Goal: Use online tool/utility: Utilize a website feature to perform a specific function

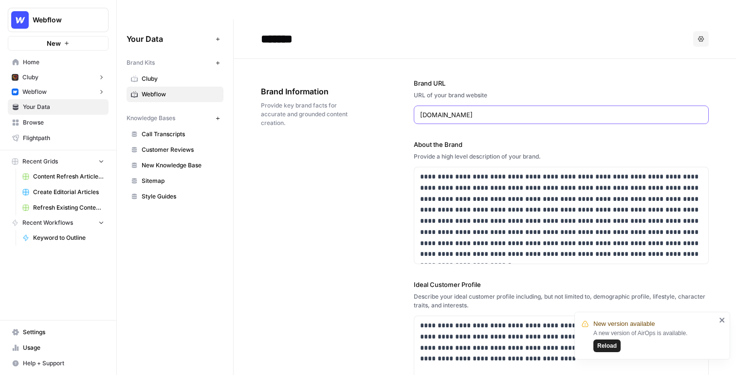
click at [477, 110] on input "webflow.com" at bounding box center [561, 115] width 282 height 10
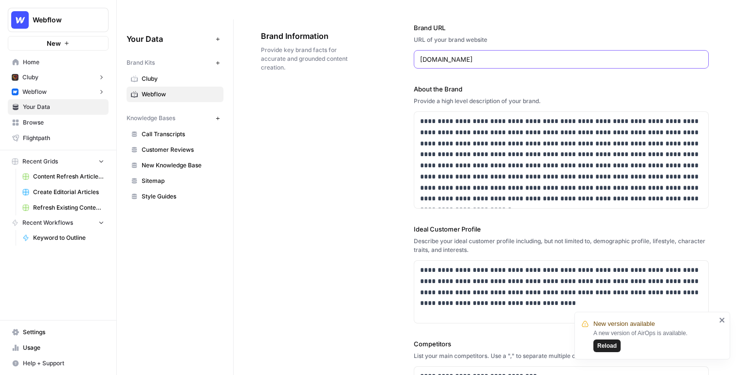
scroll to position [56, 0]
click at [477, 115] on p "**********" at bounding box center [561, 159] width 282 height 89
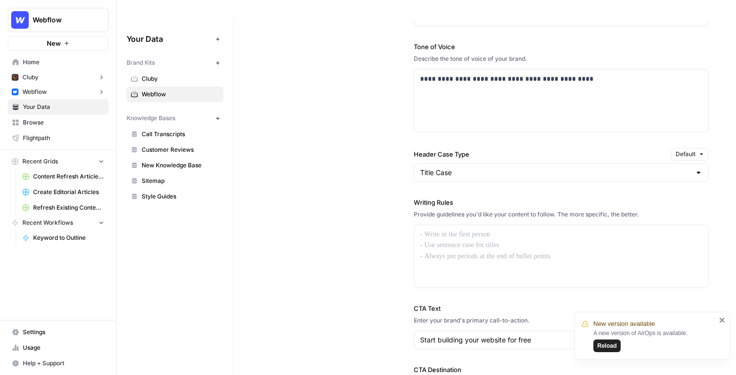
scroll to position [764, 0]
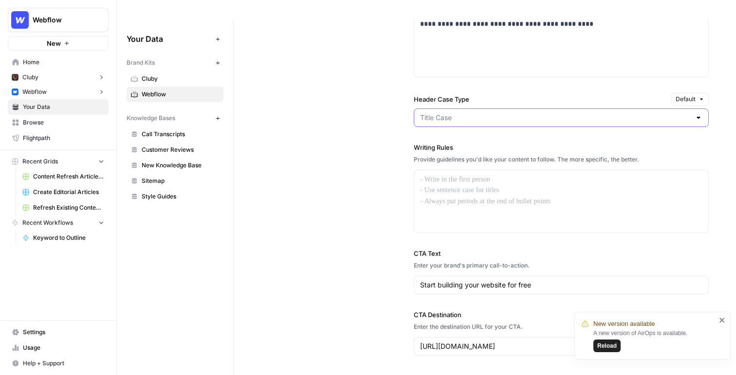
click at [470, 113] on input "Header Case Type" at bounding box center [555, 118] width 271 height 10
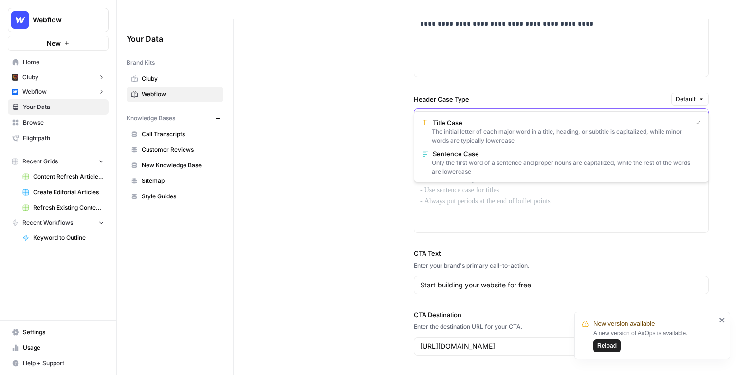
click at [480, 113] on input "Header Case Type" at bounding box center [555, 118] width 271 height 10
type input "Title Case"
click at [483, 66] on div "**********" at bounding box center [561, 113] width 295 height 523
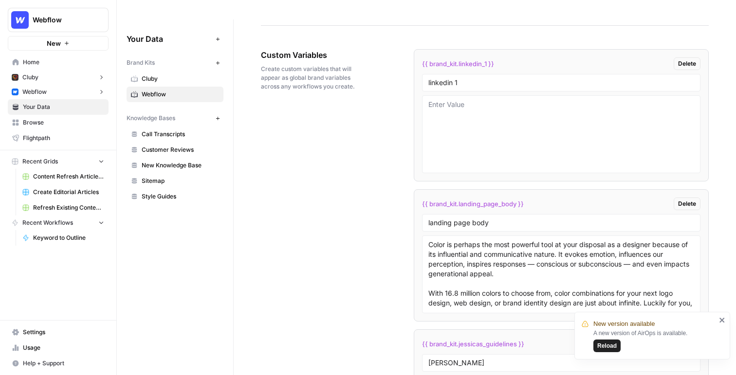
scroll to position [1577, 0]
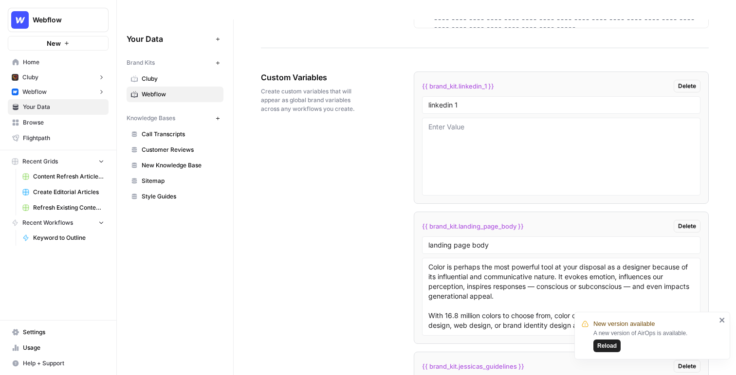
click at [157, 130] on span "Call Transcripts" at bounding box center [180, 134] width 77 height 9
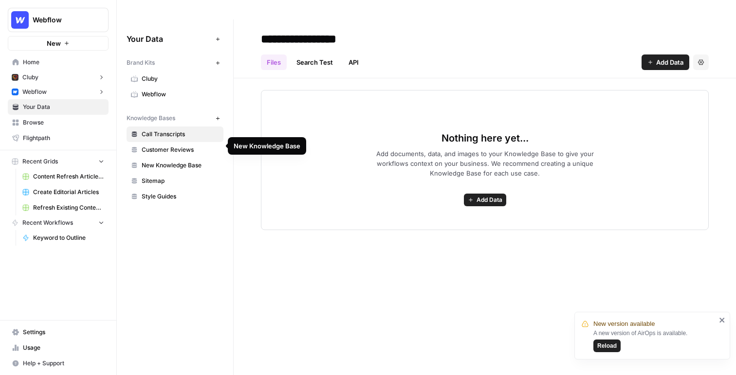
click at [670, 57] on span "Add Data" at bounding box center [669, 62] width 27 height 10
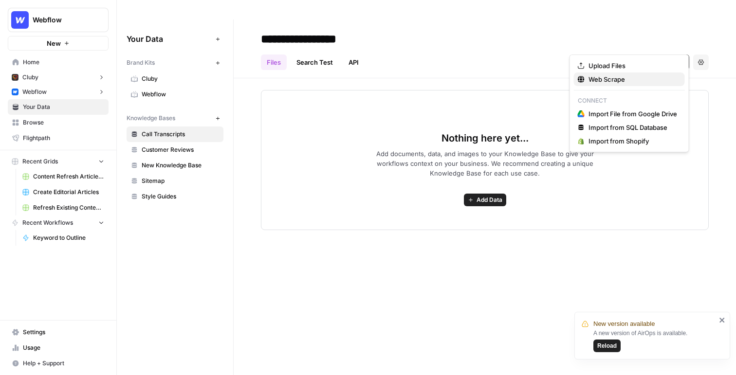
click at [618, 80] on span "Web Scrape" at bounding box center [633, 79] width 89 height 10
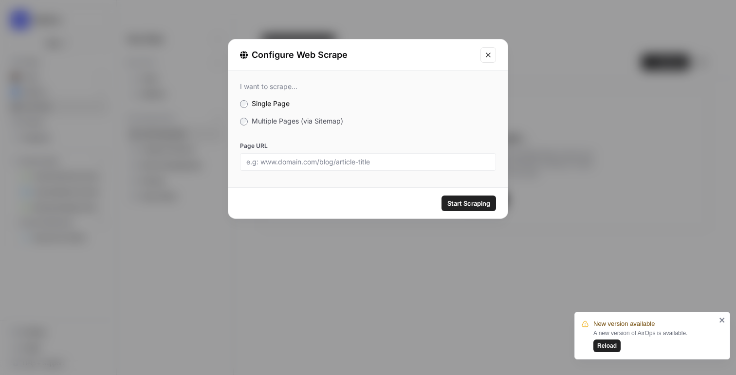
click at [271, 125] on span "Multiple Pages (via Sitemap)" at bounding box center [298, 121] width 92 height 8
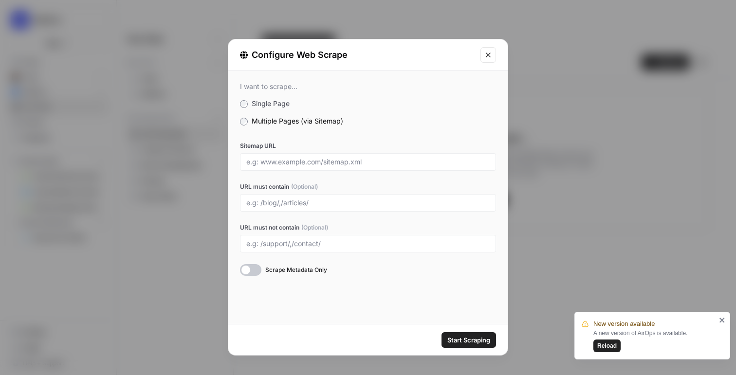
click at [490, 55] on icon "Close modal" at bounding box center [488, 55] width 8 height 8
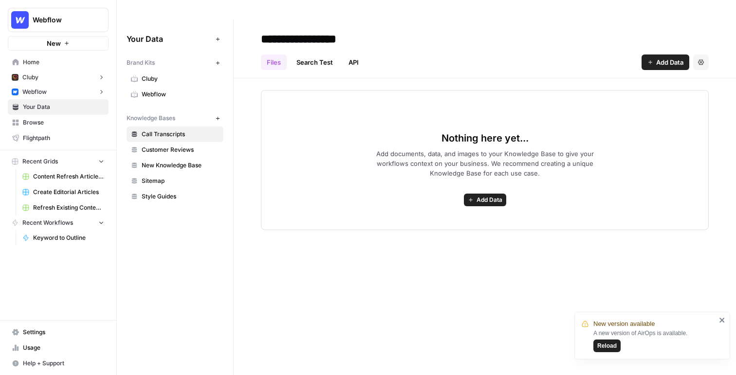
click at [353, 55] on link "API" at bounding box center [354, 63] width 22 height 16
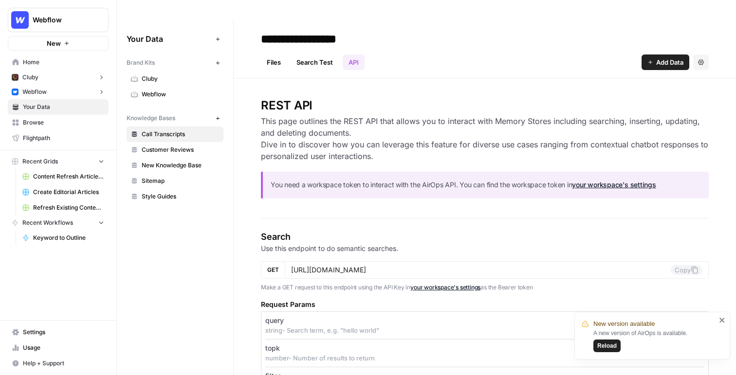
click at [276, 55] on link "Files" at bounding box center [274, 63] width 26 height 16
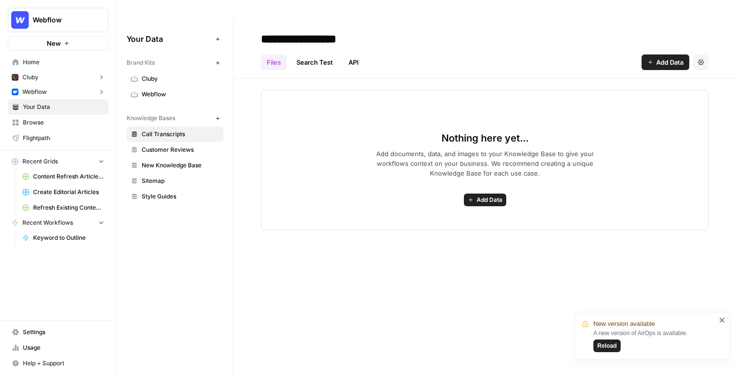
click at [162, 192] on span "Style Guides" at bounding box center [180, 196] width 77 height 9
click at [167, 161] on span "New Knowledge Base" at bounding box center [180, 165] width 77 height 9
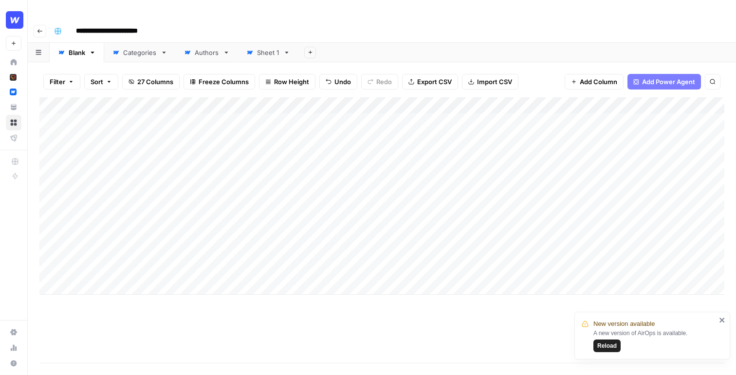
click at [465, 102] on div "Add Column" at bounding box center [381, 196] width 685 height 198
click at [452, 97] on div "Add Column" at bounding box center [381, 196] width 685 height 198
click at [523, 66] on div "Filter Sort 27 Columns Freeze Columns Row Height Undo Redo Export CSV Import CS…" at bounding box center [381, 81] width 685 height 31
click at [462, 117] on div "Add Column" at bounding box center [381, 196] width 685 height 198
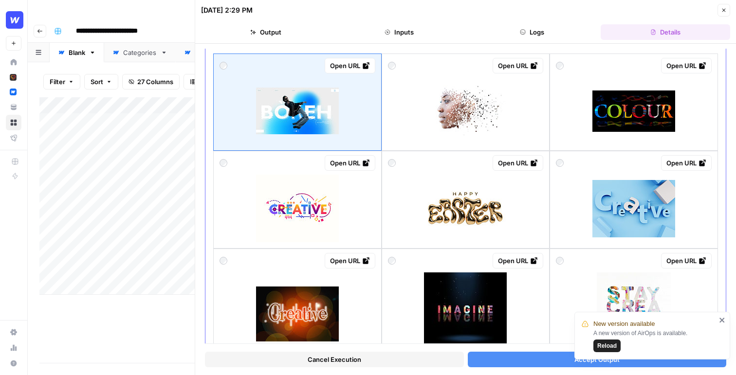
scroll to position [60, 0]
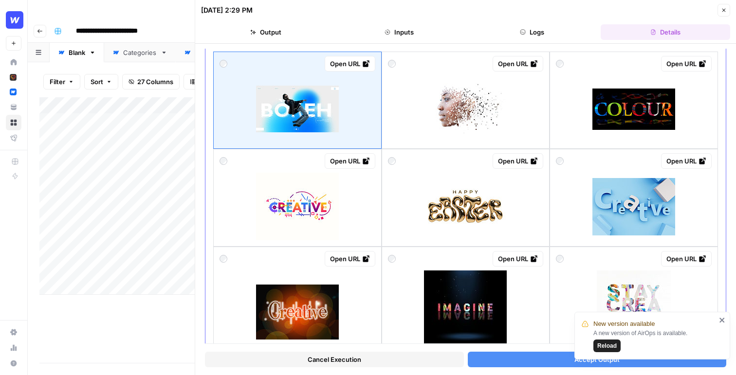
click at [407, 167] on div "Open URL" at bounding box center [466, 161] width 156 height 16
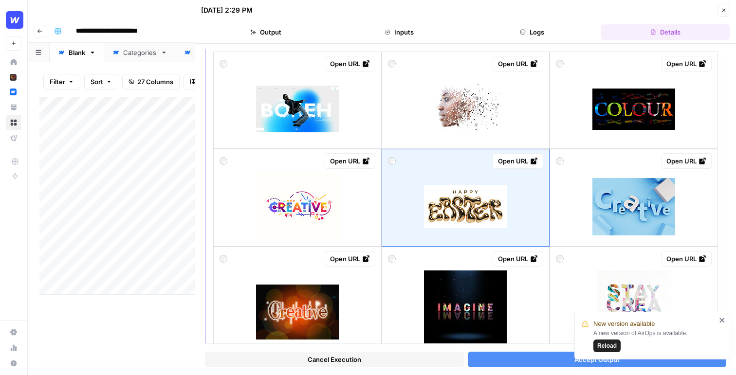
click at [617, 167] on div "Open URL" at bounding box center [634, 161] width 156 height 16
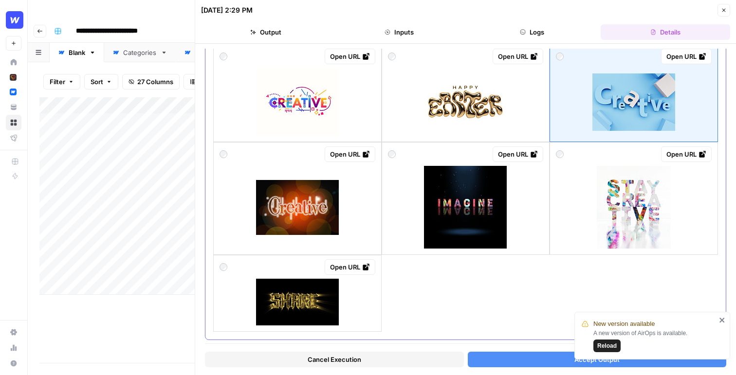
scroll to position [182, 0]
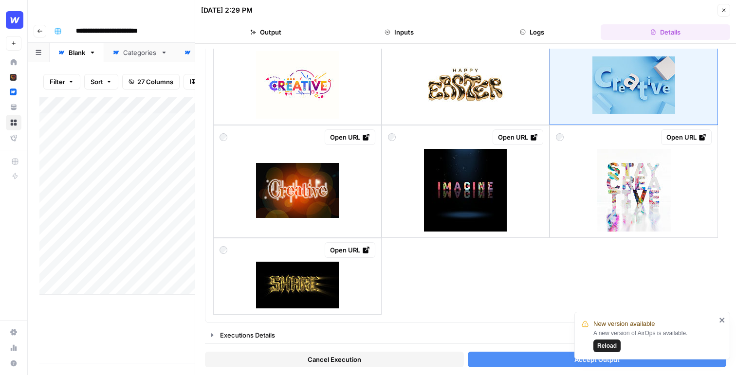
click at [524, 359] on button "Accept Output" at bounding box center [597, 360] width 259 height 16
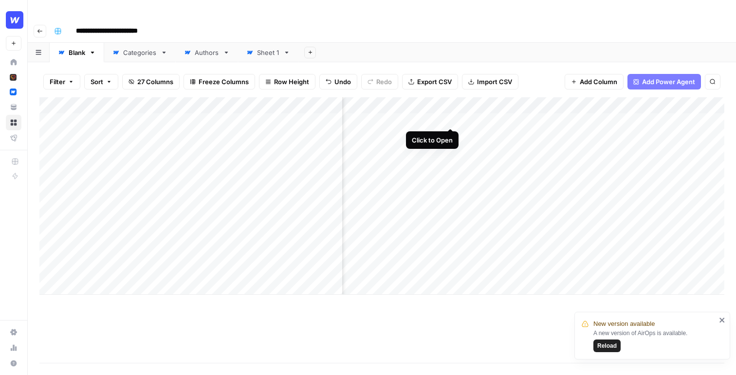
click at [449, 119] on div "Add Column" at bounding box center [381, 196] width 685 height 198
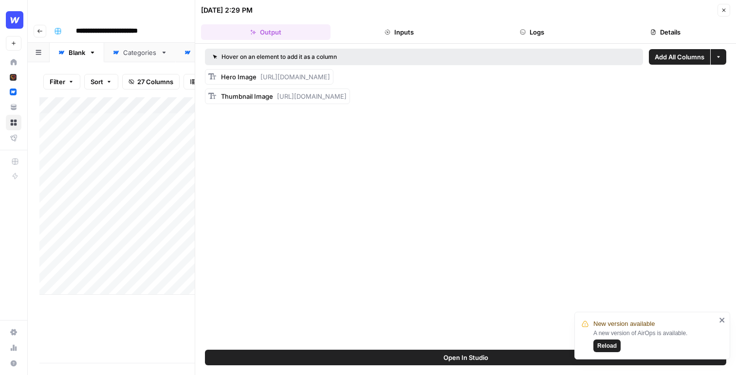
click at [720, 13] on button "Close" at bounding box center [724, 10] width 13 height 13
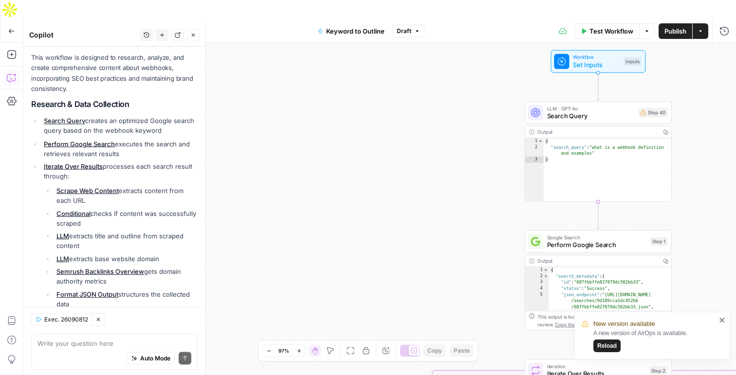
scroll to position [446, 0]
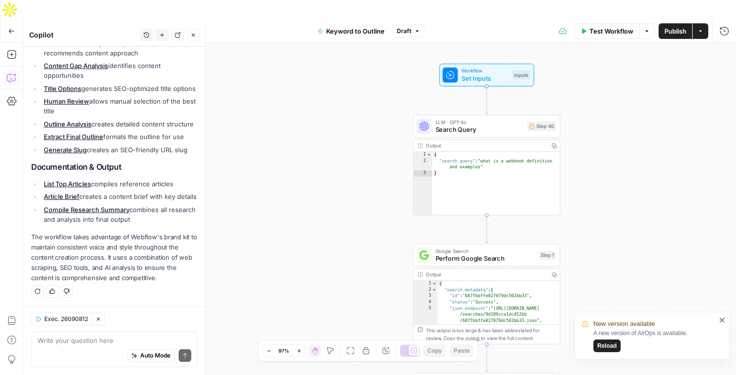
drag, startPoint x: 448, startPoint y: 118, endPoint x: 337, endPoint y: 132, distance: 111.9
click at [337, 132] on div "true false Workflow Set Inputs Inputs LLM · GPT-4o Search Query Step 40 Output …" at bounding box center [379, 219] width 713 height 352
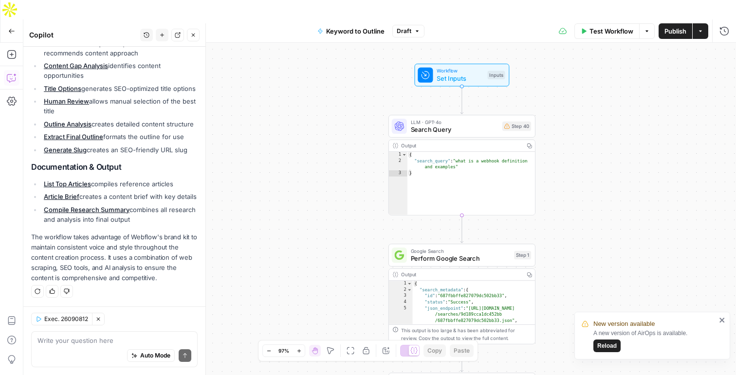
drag, startPoint x: 337, startPoint y: 132, endPoint x: 312, endPoint y: 132, distance: 24.8
click at [312, 132] on div "true false Workflow Set Inputs Inputs LLM · GPT-4o Search Query Step 40 Output …" at bounding box center [379, 219] width 713 height 352
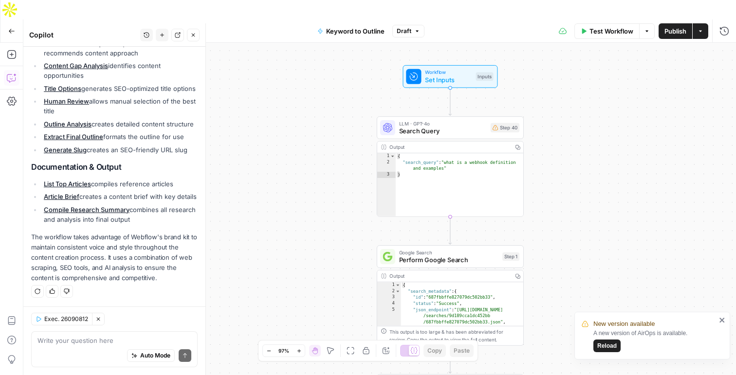
drag, startPoint x: 312, startPoint y: 132, endPoint x: 300, endPoint y: 133, distance: 12.2
click at [300, 133] on div "true false Workflow Set Inputs Inputs LLM · GPT-4o Search Query Step 40 Output …" at bounding box center [379, 219] width 713 height 352
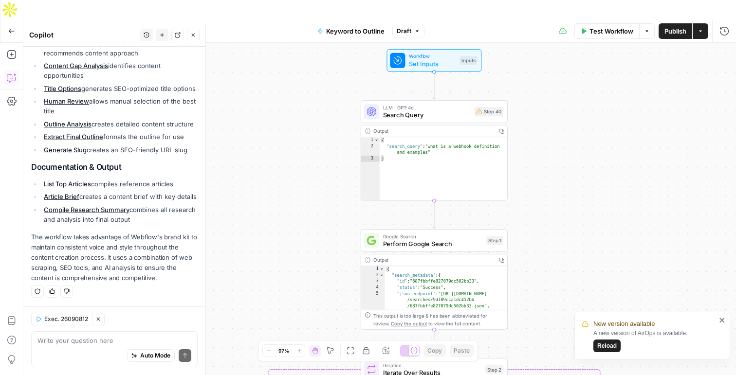
drag, startPoint x: 300, startPoint y: 133, endPoint x: 284, endPoint y: 117, distance: 22.7
click at [284, 117] on div "true false Workflow Set Inputs Inputs LLM · GPT-4o Search Query Step 40 Output …" at bounding box center [379, 219] width 713 height 352
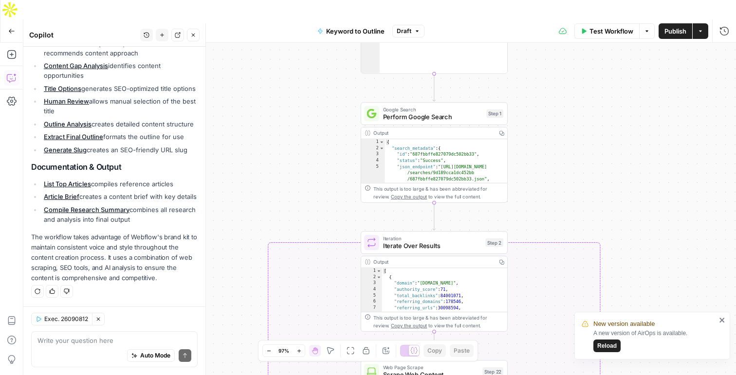
drag, startPoint x: 284, startPoint y: 117, endPoint x: 283, endPoint y: -37, distance: 154.4
click at [283, 0] on html "New version available A new version of AirOps is available. Reload Webflow New …" at bounding box center [368, 187] width 736 height 375
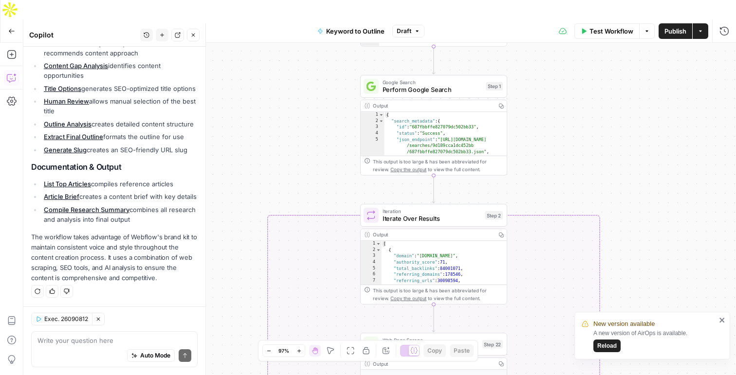
click at [275, 350] on div "97%" at bounding box center [284, 351] width 19 height 12
click at [270, 350] on icon "button" at bounding box center [268, 351] width 5 height 5
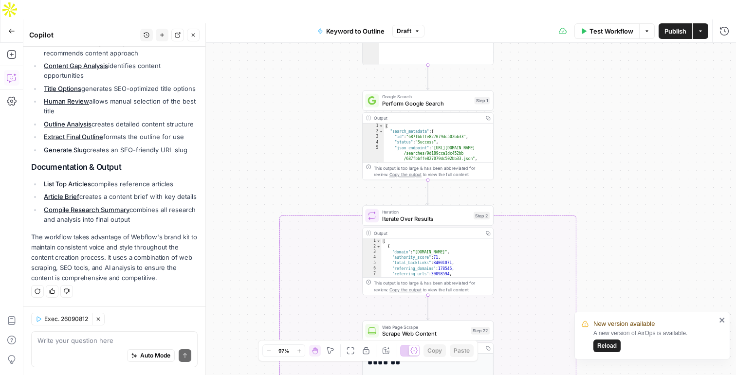
click at [270, 350] on icon "button" at bounding box center [268, 351] width 5 height 5
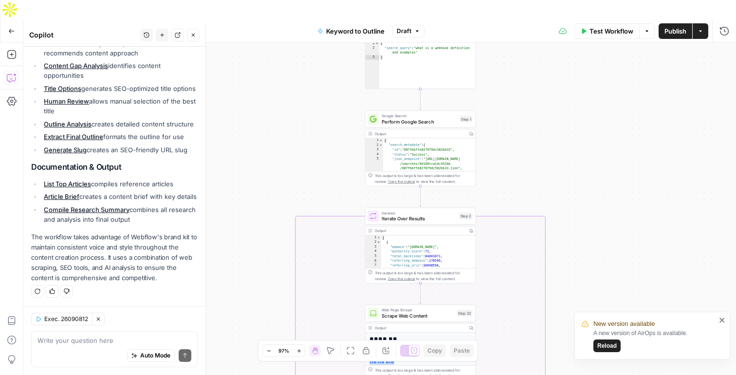
click at [270, 350] on icon "button" at bounding box center [268, 351] width 5 height 5
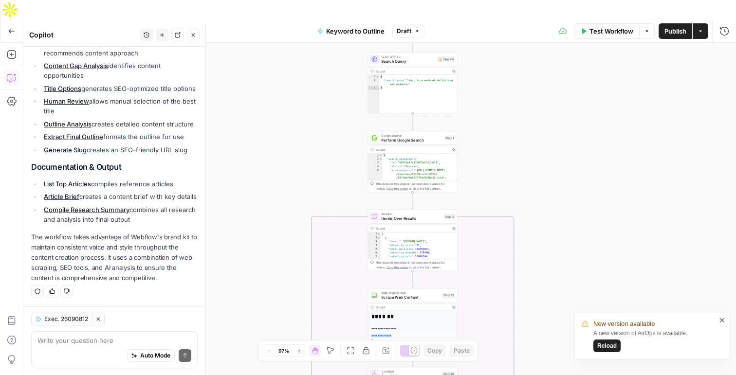
click at [270, 350] on icon "button" at bounding box center [268, 351] width 5 height 5
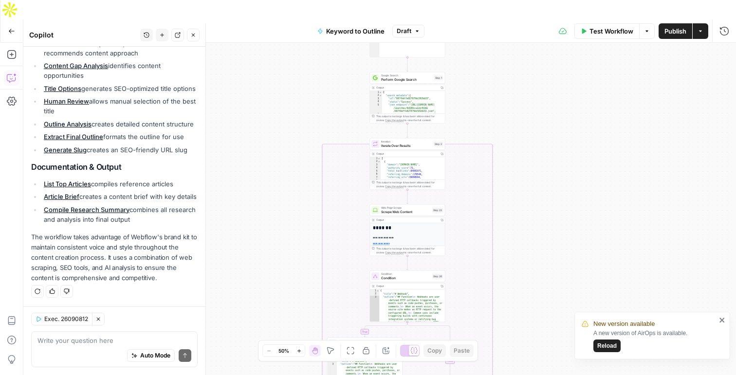
drag, startPoint x: 307, startPoint y: 93, endPoint x: 308, endPoint y: -75, distance: 168.0
click at [308, 0] on html "New version available A new version of AirOps is available. Reload Webflow New …" at bounding box center [368, 187] width 736 height 375
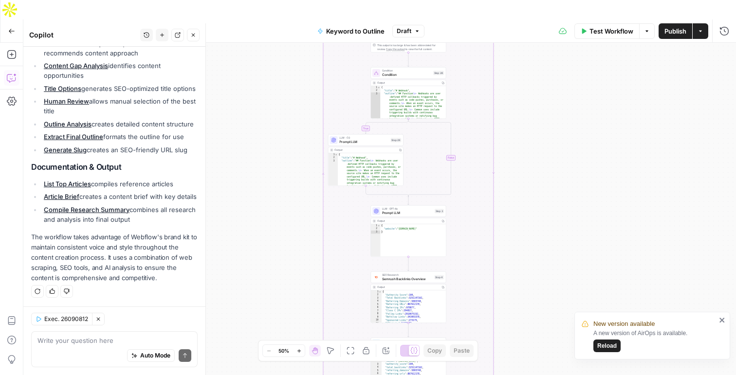
drag, startPoint x: 293, startPoint y: 160, endPoint x: 293, endPoint y: -63, distance: 223.0
click at [293, 0] on html "New version available A new version of AirOps is available. Reload Webflow New …" at bounding box center [368, 187] width 736 height 375
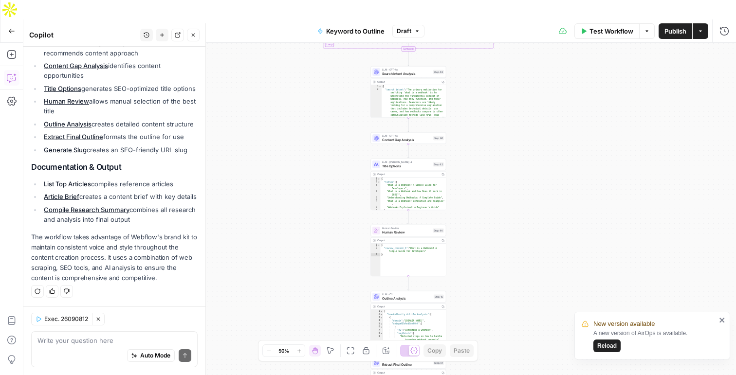
drag, startPoint x: 278, startPoint y: 141, endPoint x: 278, endPoint y: -101, distance: 242.0
click at [278, 0] on html "New version available A new version of AirOps is available. Reload Webflow New …" at bounding box center [368, 187] width 736 height 375
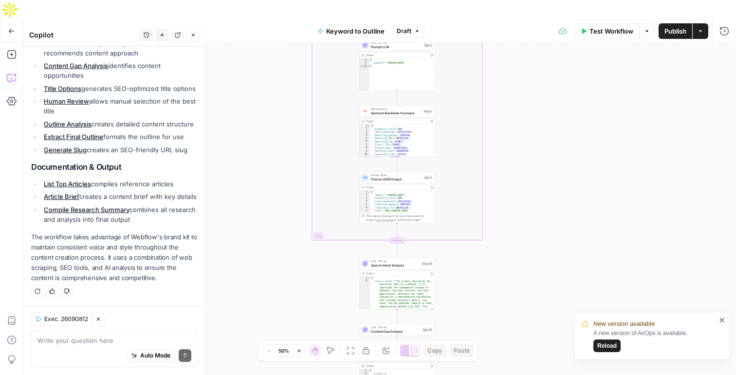
drag, startPoint x: 276, startPoint y: 159, endPoint x: 268, endPoint y: 375, distance: 215.8
click at [268, 375] on div "true false Workflow Set Inputs Inputs LLM · GPT-4o Search Query Step 40 Output …" at bounding box center [379, 219] width 713 height 352
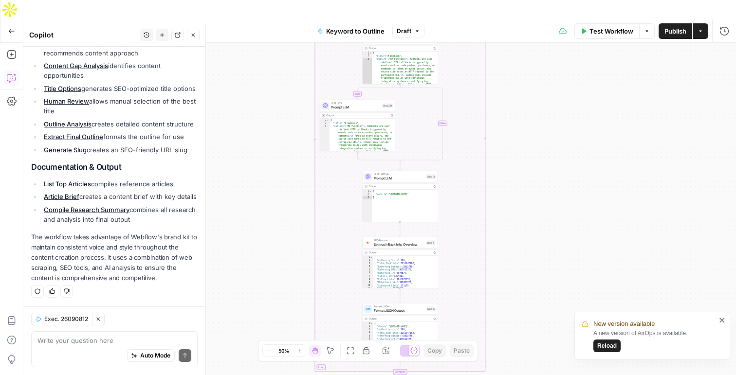
drag, startPoint x: 284, startPoint y: 223, endPoint x: 285, endPoint y: 365, distance: 142.2
click at [285, 365] on div "true false Workflow Set Inputs Inputs LLM · GPT-4o Search Query Step 40 Output …" at bounding box center [379, 219] width 713 height 352
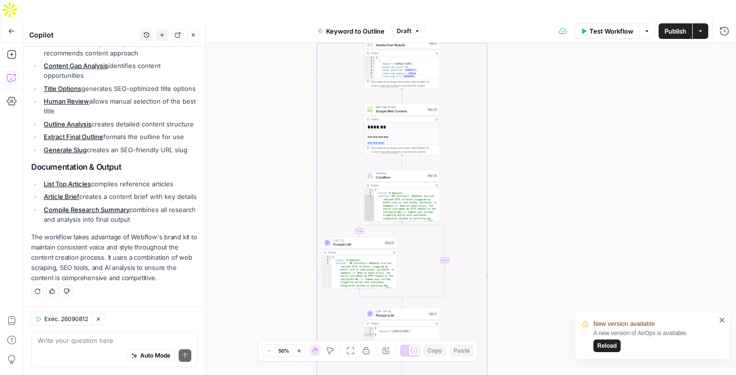
drag, startPoint x: 281, startPoint y: 246, endPoint x: 283, endPoint y: 375, distance: 128.6
click at [283, 375] on div "true false Workflow Set Inputs Inputs LLM · GPT-4o Search Query Step 40 Output …" at bounding box center [379, 219] width 713 height 352
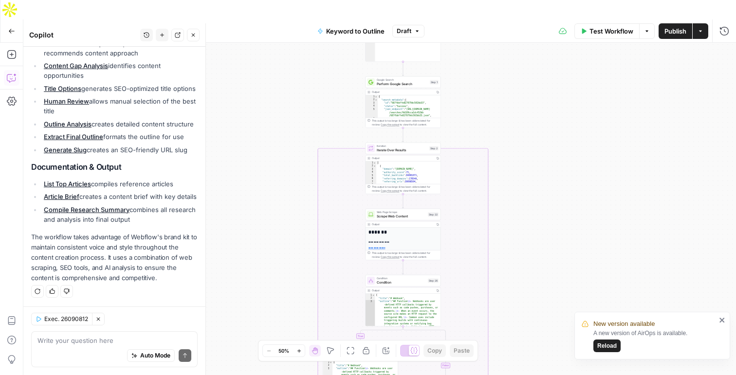
drag, startPoint x: 280, startPoint y: 271, endPoint x: 280, endPoint y: 375, distance: 103.7
click at [280, 375] on div "true false Workflow Set Inputs Inputs LLM · GPT-4o Search Query Step 40 Output …" at bounding box center [379, 219] width 713 height 352
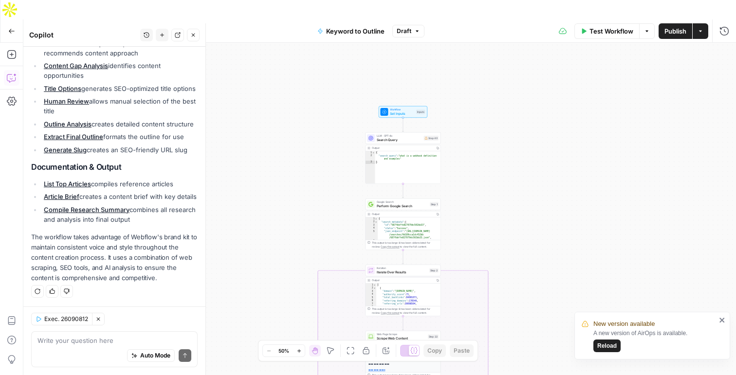
drag, startPoint x: 276, startPoint y: 226, endPoint x: 276, endPoint y: 353, distance: 126.6
click at [276, 353] on body "New version available A new version of AirOps is available. Reload Webflow New …" at bounding box center [368, 187] width 736 height 375
click at [303, 352] on button "Zoom In" at bounding box center [299, 351] width 12 height 12
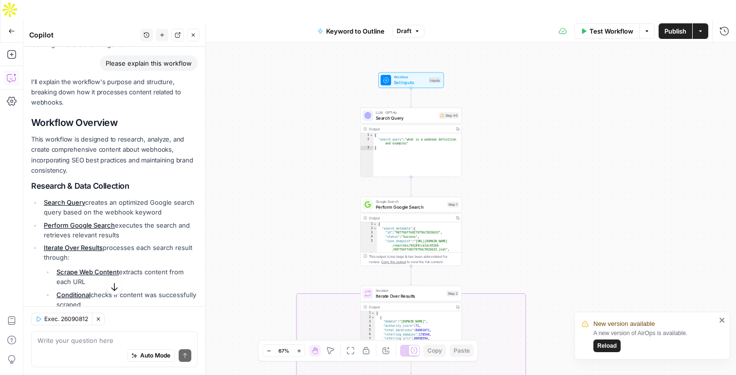
scroll to position [75, 0]
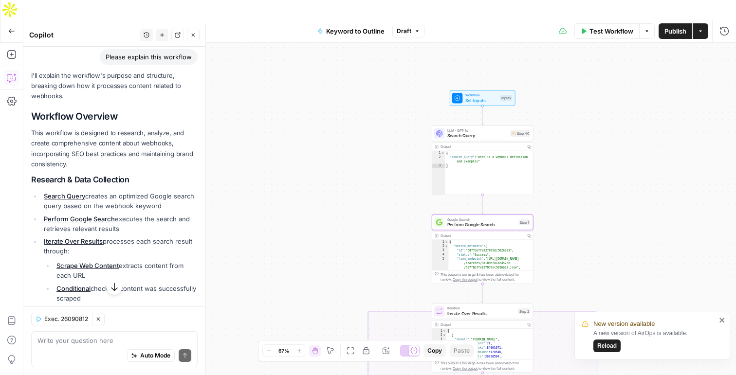
click at [73, 219] on link "Perform Google Search" at bounding box center [79, 219] width 71 height 8
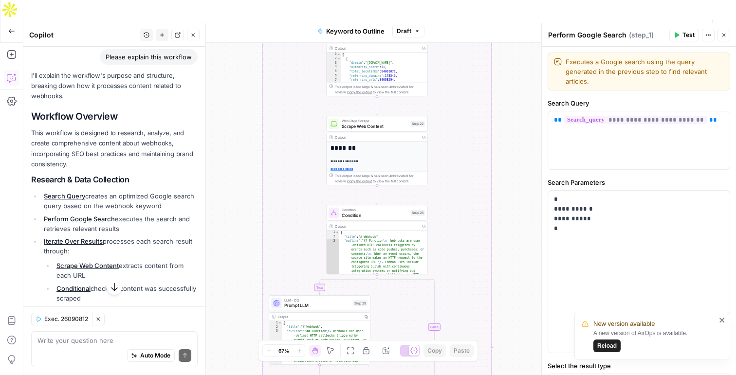
drag, startPoint x: 262, startPoint y: 163, endPoint x: 254, endPoint y: -19, distance: 182.8
click at [254, 0] on html "New version available A new version of AirOps is available. Reload Webflow New …" at bounding box center [368, 187] width 736 height 375
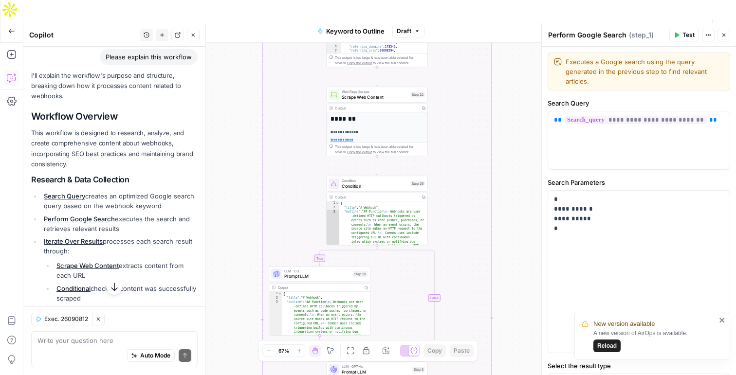
drag, startPoint x: 250, startPoint y: 126, endPoint x: 250, endPoint y: 95, distance: 30.7
click at [250, 95] on div "true false Workflow Set Inputs Inputs LLM · GPT-4o Search Query Step 40 Output …" at bounding box center [379, 219] width 713 height 352
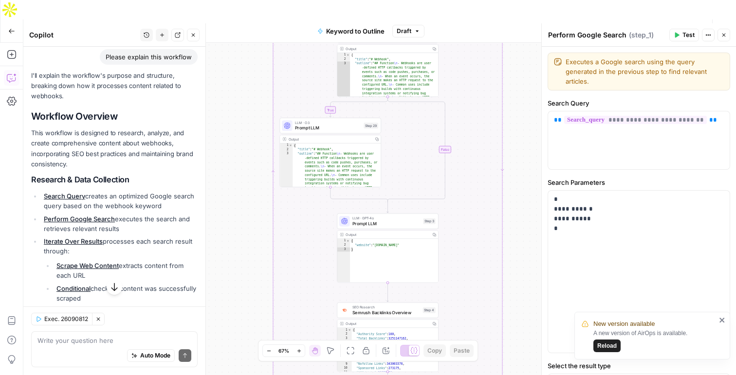
drag, startPoint x: 240, startPoint y: 155, endPoint x: 250, endPoint y: 6, distance: 148.9
click at [250, 19] on div "Go Back Keyword to Outline Draft Test Workflow Options Publish Actions Run Hist…" at bounding box center [368, 206] width 736 height 375
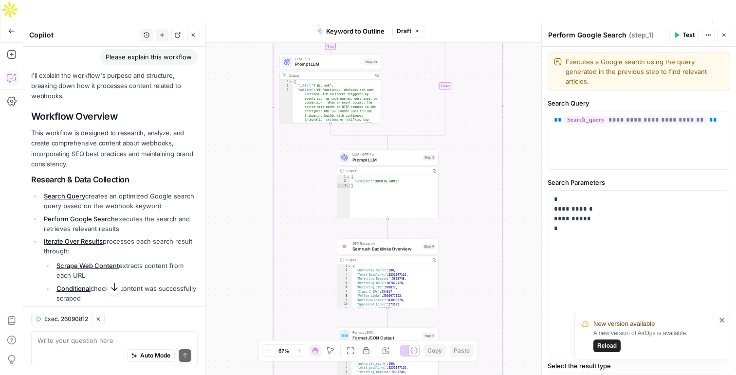
drag, startPoint x: 222, startPoint y: 136, endPoint x: 222, endPoint y: 72, distance: 63.8
click at [222, 72] on div "true false Workflow Set Inputs Inputs LLM · GPT-4o Search Query Step 40 Output …" at bounding box center [379, 219] width 713 height 352
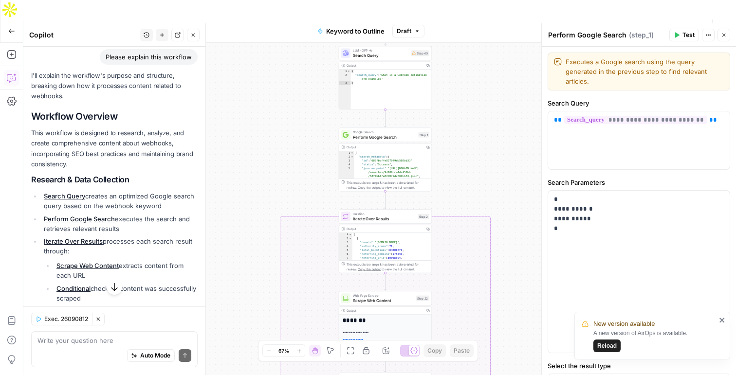
scroll to position [118, 0]
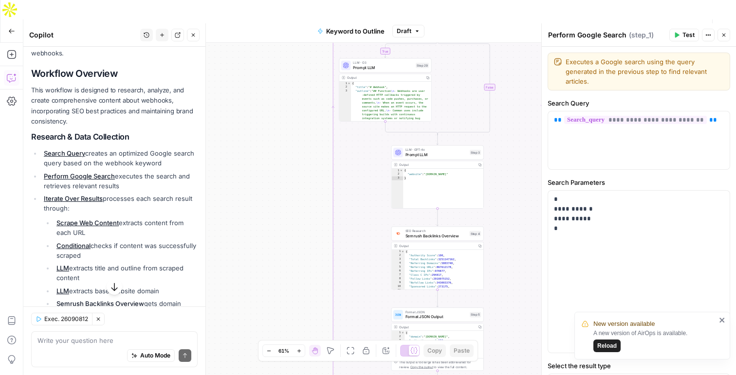
drag, startPoint x: 274, startPoint y: 250, endPoint x: 273, endPoint y: 64, distance: 185.5
click at [273, 64] on div "true false Workflow Set Inputs Inputs LLM · GPT-4o Search Query Step 40 Output …" at bounding box center [379, 219] width 713 height 352
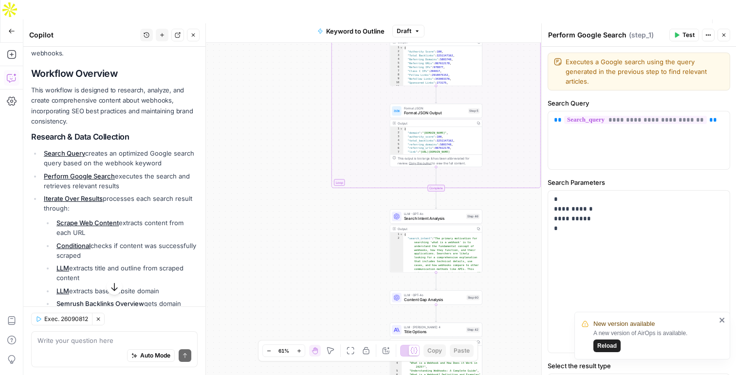
drag, startPoint x: 275, startPoint y: 186, endPoint x: 273, endPoint y: 14, distance: 171.9
click at [273, 19] on div "Go Back Keyword to Outline Draft Test Workflow Options Publish Actions Run Hist…" at bounding box center [368, 206] width 736 height 375
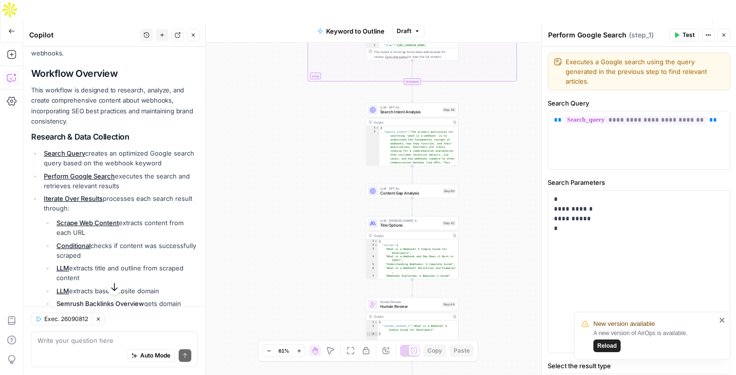
drag, startPoint x: 270, startPoint y: 187, endPoint x: 246, endPoint y: 80, distance: 109.6
click at [246, 80] on div "true false Workflow Set Inputs Inputs LLM · GPT-4o Search Query Step 40 Output …" at bounding box center [379, 219] width 713 height 352
click at [413, 109] on span "Search Intent Analysis" at bounding box center [410, 112] width 60 height 6
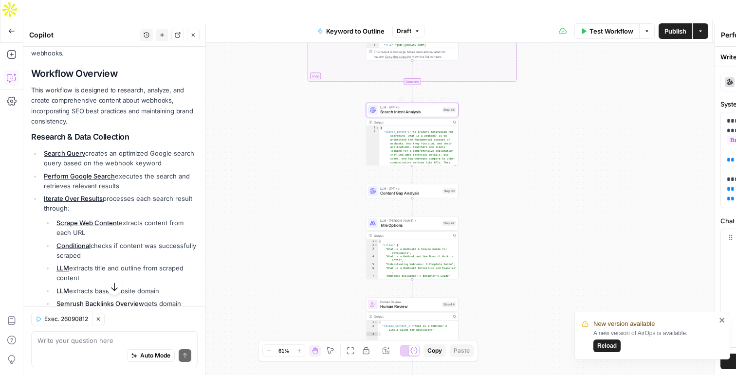
type textarea "Search Intent Analysis"
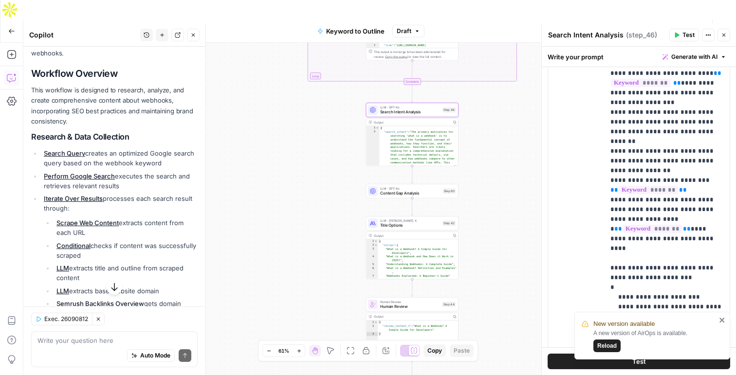
scroll to position [320, 0]
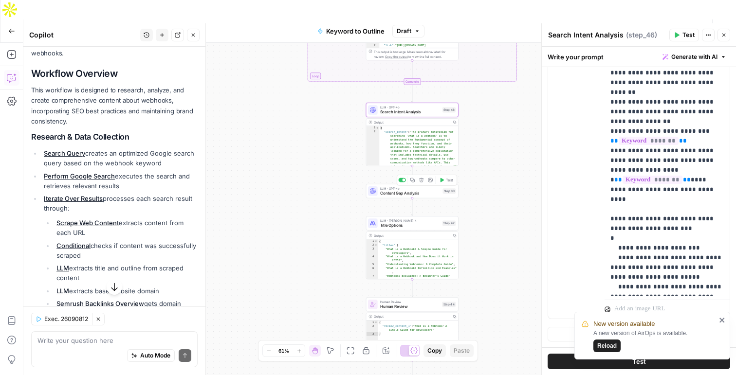
click at [383, 190] on span "Content Gap Analysis" at bounding box center [410, 193] width 60 height 6
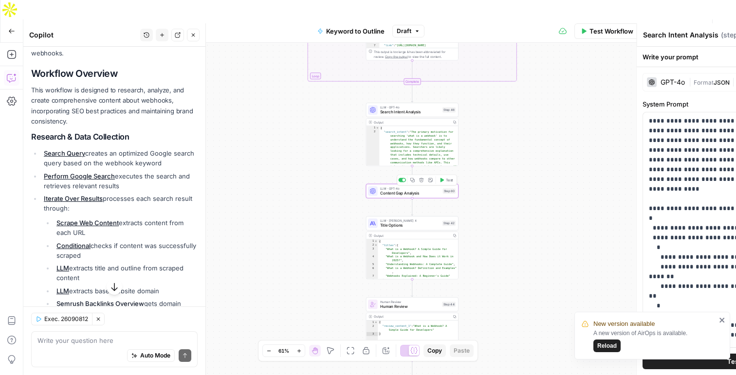
type textarea "Content Gap Analysis"
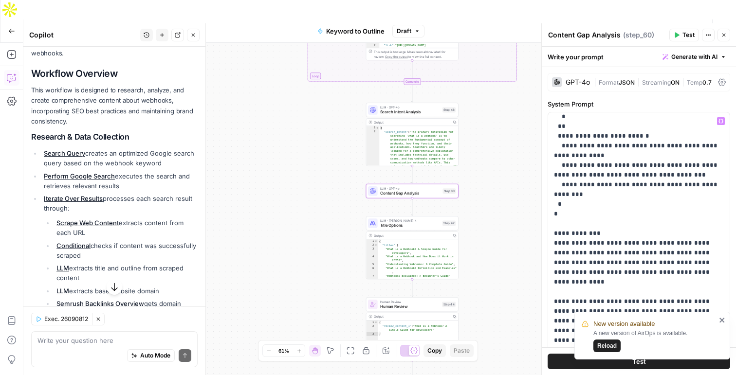
scroll to position [244, 0]
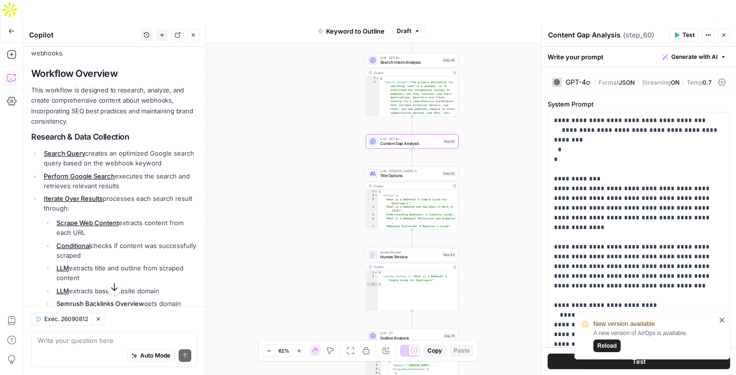
drag, startPoint x: 321, startPoint y: 209, endPoint x: 321, endPoint y: 157, distance: 52.1
click at [321, 157] on div "true false Workflow Set Inputs Inputs LLM · GPT-4o Search Query Step 40 Output …" at bounding box center [379, 219] width 713 height 352
click at [384, 170] on span "Title Options" at bounding box center [411, 173] width 60 height 6
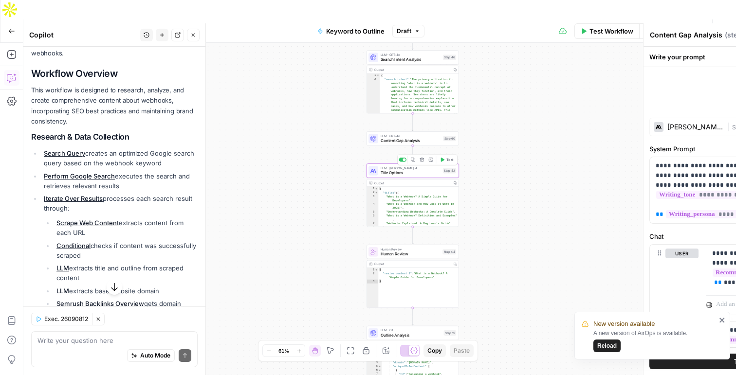
type textarea "Title Options"
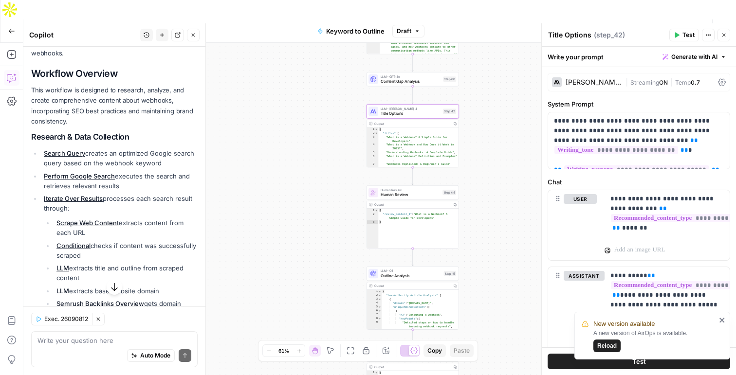
drag, startPoint x: 346, startPoint y: 166, endPoint x: 346, endPoint y: 107, distance: 58.4
click at [346, 107] on div "true false Workflow Set Inputs Inputs LLM · GPT-4o Search Query Step 40 Output …" at bounding box center [379, 219] width 713 height 352
click at [402, 193] on span "Human Review" at bounding box center [411, 196] width 60 height 6
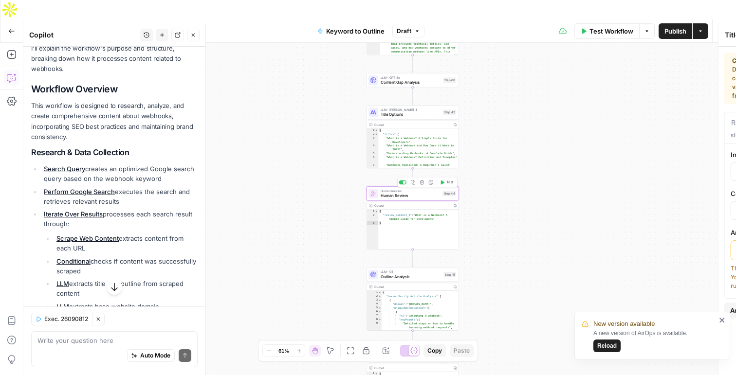
type textarea "Human Review"
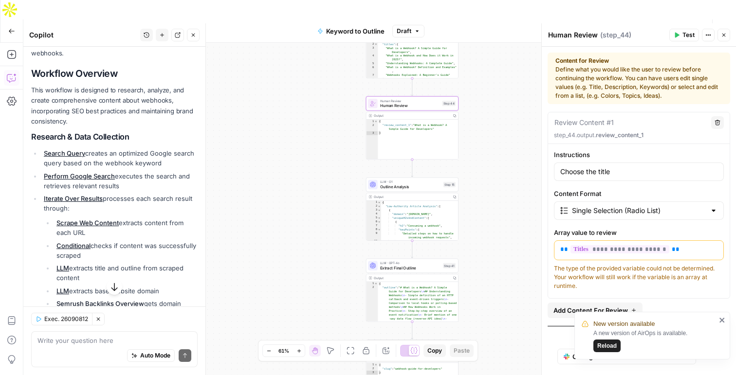
drag, startPoint x: 480, startPoint y: 129, endPoint x: 479, endPoint y: 38, distance: 90.1
click at [479, 43] on div "true false Workflow Set Inputs Inputs LLM · GPT-4o Search Query Step 40 Output …" at bounding box center [379, 219] width 713 height 352
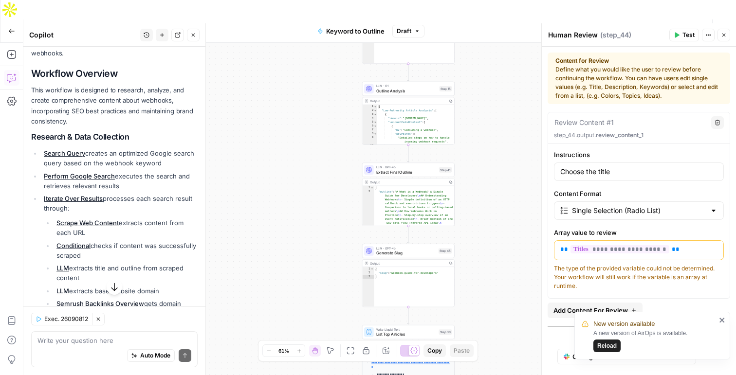
drag, startPoint x: 496, startPoint y: 154, endPoint x: 492, endPoint y: 58, distance: 96.0
click at [492, 58] on div "true false Workflow Set Inputs Inputs LLM · GPT-4o Search Query Step 40 Output …" at bounding box center [379, 219] width 713 height 352
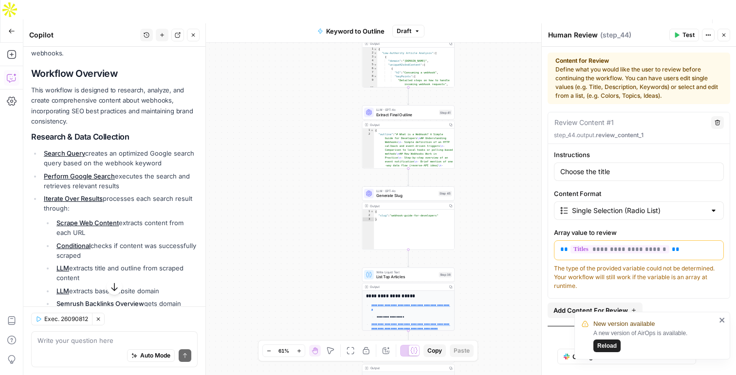
drag, startPoint x: 490, startPoint y: 125, endPoint x: 490, endPoint y: 67, distance: 57.5
click at [490, 67] on div "true false Workflow Set Inputs Inputs LLM · GPT-4o Search Query Step 40 Output …" at bounding box center [379, 219] width 713 height 352
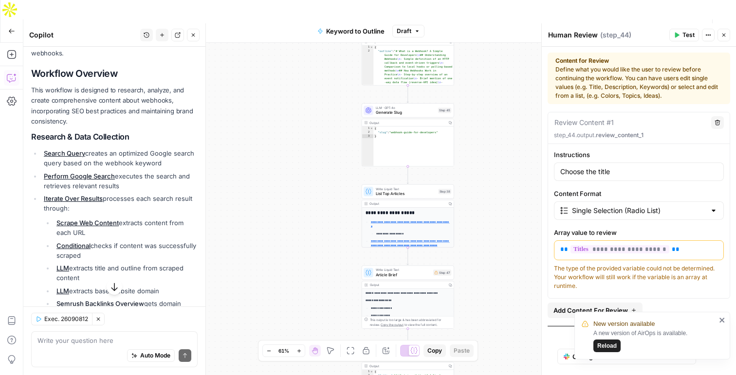
drag, startPoint x: 488, startPoint y: 137, endPoint x: 487, endPoint y: 55, distance: 82.8
click at [487, 55] on div "true false Workflow Set Inputs Inputs LLM · GPT-4o Search Query Step 40 Output …" at bounding box center [379, 219] width 713 height 352
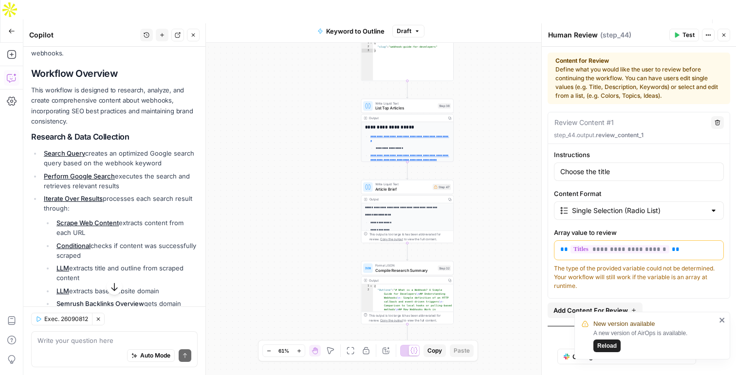
drag, startPoint x: 479, startPoint y: 163, endPoint x: 478, endPoint y: 76, distance: 86.2
click at [478, 76] on div "true false Workflow Set Inputs Inputs LLM · GPT-4o Search Query Step 40 Output …" at bounding box center [379, 219] width 713 height 352
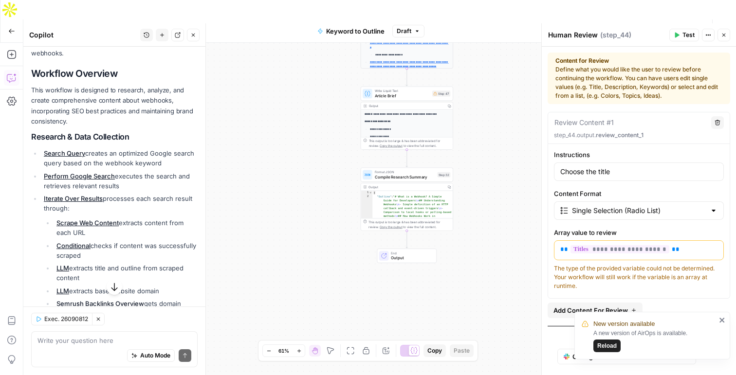
drag, startPoint x: 479, startPoint y: 170, endPoint x: 479, endPoint y: 77, distance: 93.0
click at [479, 77] on div "true false Workflow Set Inputs Inputs LLM · GPT-4o Search Query Step 40 Output …" at bounding box center [379, 219] width 713 height 352
